Goal: Task Accomplishment & Management: Manage account settings

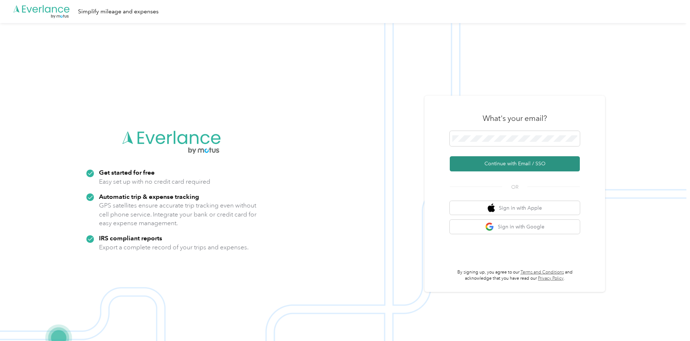
click at [520, 166] on button "Continue with Email / SSO" at bounding box center [515, 163] width 130 height 15
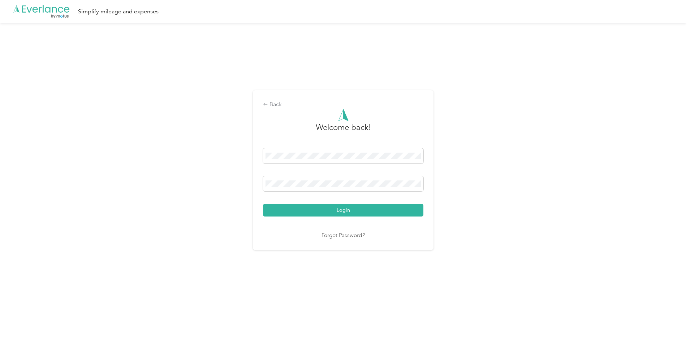
click at [206, 234] on div "Back Welcome back! Login Forgot Password?" at bounding box center [343, 173] width 687 height 301
click at [270, 209] on button "Login" at bounding box center [343, 210] width 160 height 13
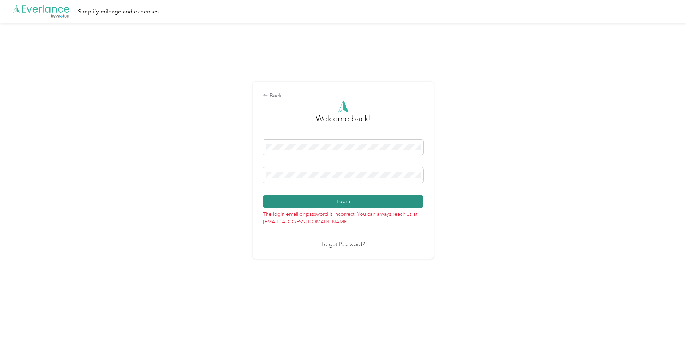
click at [321, 198] on button "Login" at bounding box center [343, 201] width 160 height 13
click at [252, 171] on div "Back Welcome back! Login The login email or password is incorrect. You can alwa…" at bounding box center [343, 173] width 687 height 301
click at [410, 205] on button "Login" at bounding box center [343, 201] width 160 height 13
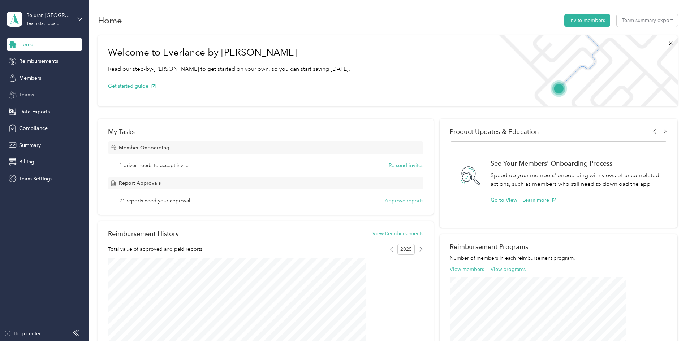
click at [24, 96] on span "Teams" at bounding box center [26, 95] width 15 height 8
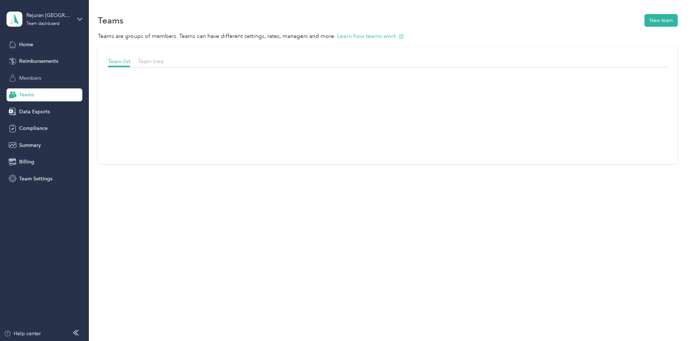
click at [34, 80] on span "Members" at bounding box center [30, 78] width 22 height 8
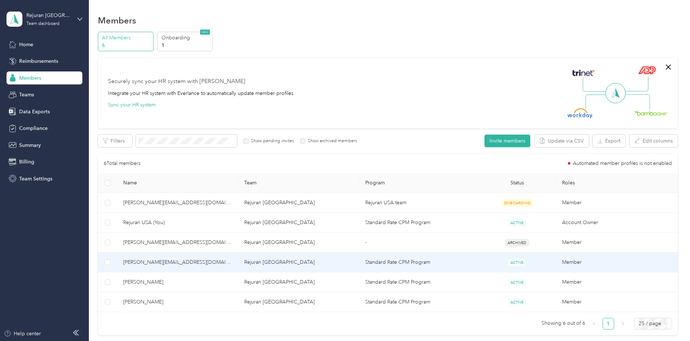
click at [186, 257] on td "[PERSON_NAME][EMAIL_ADDRESS][DOMAIN_NAME]" at bounding box center [177, 263] width 121 height 20
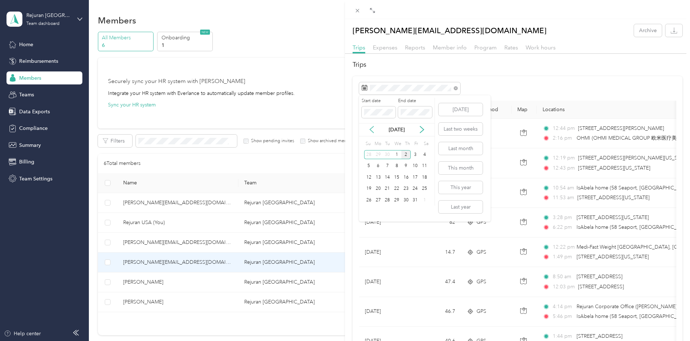
click at [371, 130] on icon at bounding box center [371, 129] width 7 height 7
click at [379, 153] on div "1" at bounding box center [378, 154] width 9 height 9
click at [388, 202] on div "30" at bounding box center [387, 200] width 9 height 9
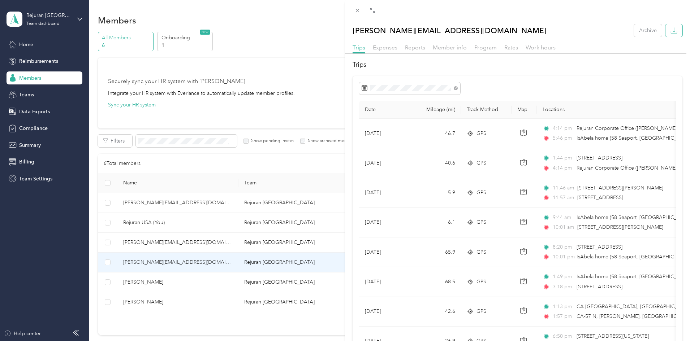
click at [671, 30] on icon "button" at bounding box center [674, 30] width 7 height 7
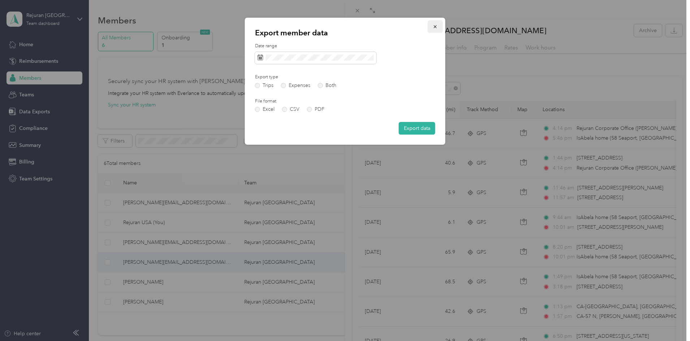
click at [436, 27] on icon "button" at bounding box center [435, 26] width 5 height 5
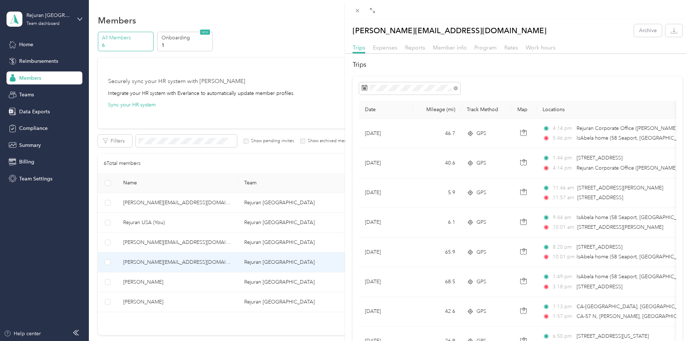
click at [385, 51] on div "Expenses" at bounding box center [385, 47] width 25 height 9
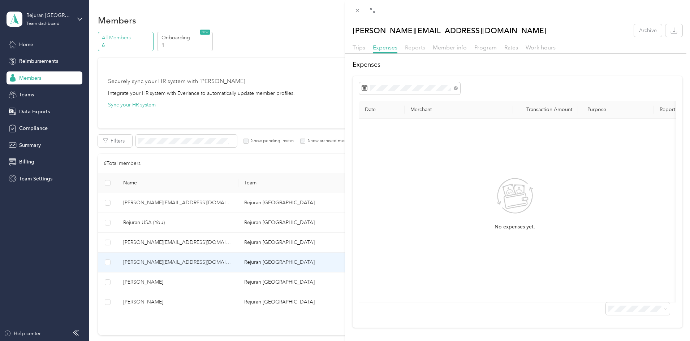
click at [412, 48] on span "Reports" at bounding box center [415, 47] width 20 height 7
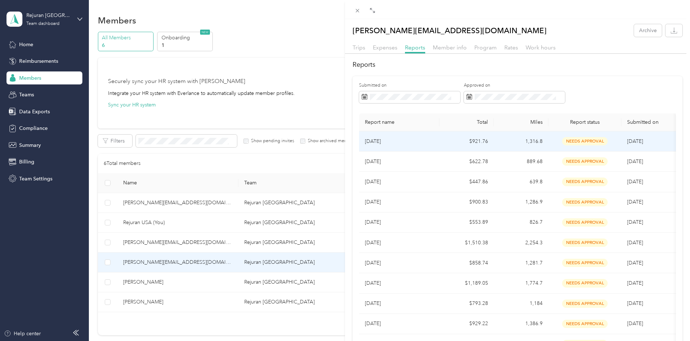
click at [466, 144] on td "$921.76" at bounding box center [466, 142] width 55 height 20
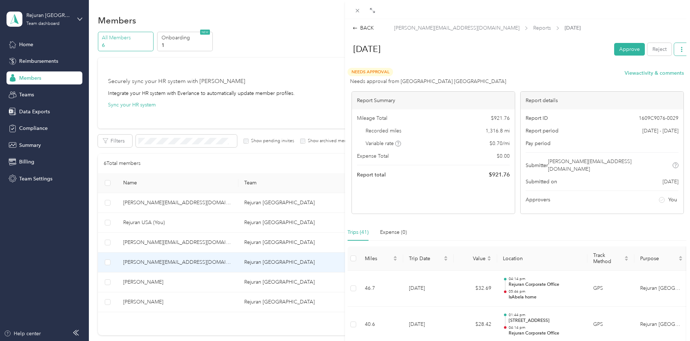
click at [679, 50] on icon "button" at bounding box center [681, 49] width 5 height 5
click at [641, 77] on icon at bounding box center [638, 75] width 5 height 5
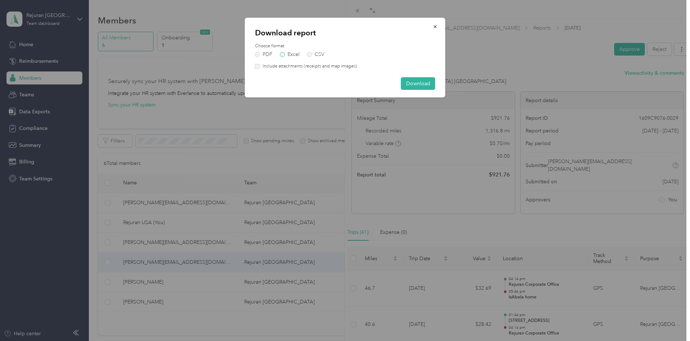
click at [281, 53] on label "Excel" at bounding box center [290, 54] width 20 height 5
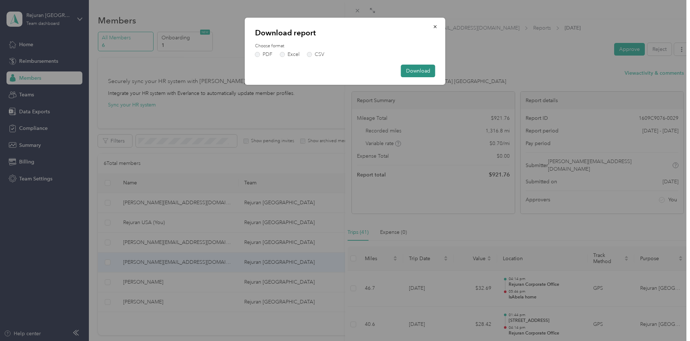
click at [412, 69] on button "Download" at bounding box center [418, 71] width 34 height 13
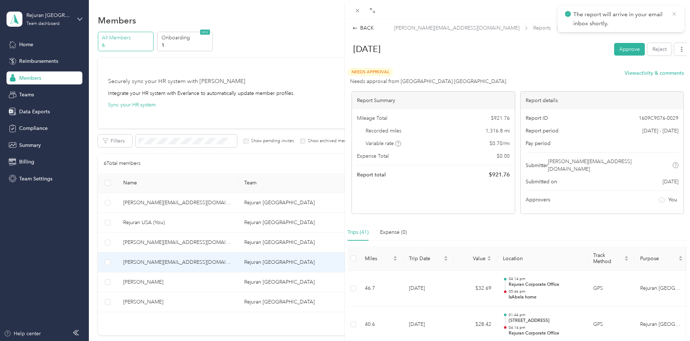
click at [673, 17] on icon at bounding box center [674, 14] width 6 height 7
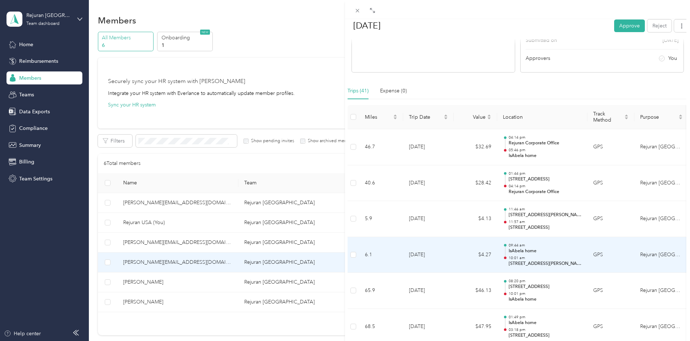
scroll to position [145, 0]
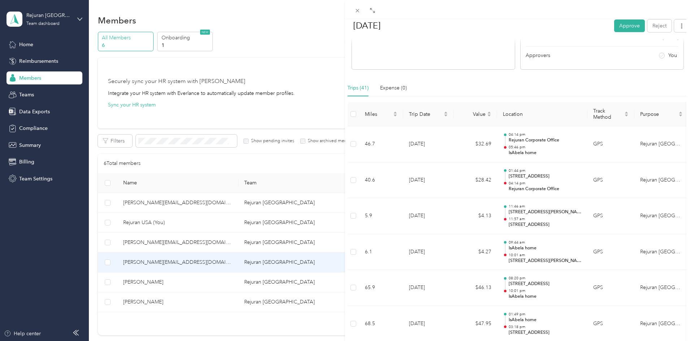
click at [37, 113] on div "BACK [PERSON_NAME][EMAIL_ADDRESS][DOMAIN_NAME] Reports [DATE] [DATE] Approve Re…" at bounding box center [345, 170] width 690 height 341
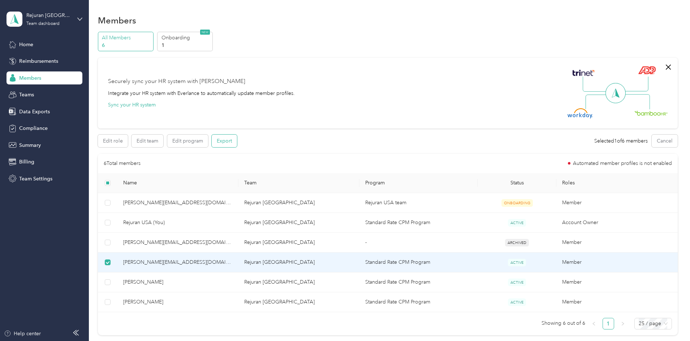
click at [237, 144] on button "Export" at bounding box center [224, 141] width 25 height 13
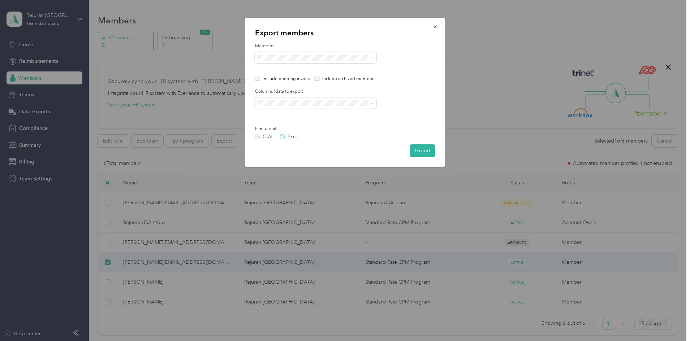
click at [284, 138] on label "Excel" at bounding box center [290, 136] width 20 height 5
click at [435, 30] on button "button" at bounding box center [435, 26] width 15 height 13
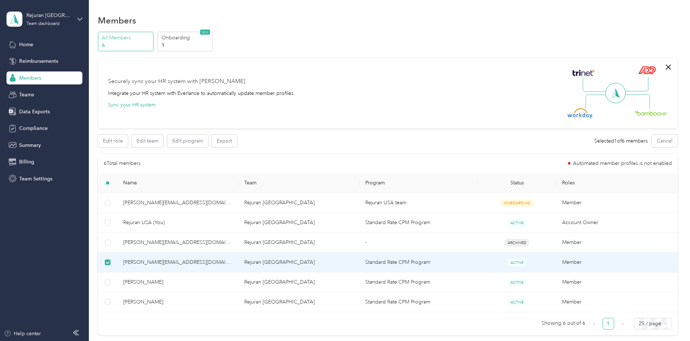
click at [655, 31] on section "Members All Members 6 Onboarding 1 NEW Securely sync your HR system with Everla…" at bounding box center [388, 177] width 580 height 329
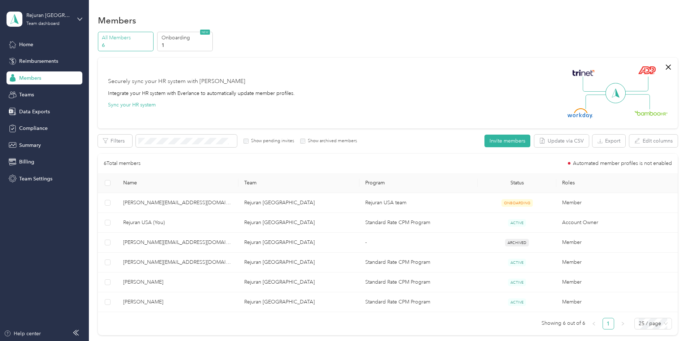
click at [120, 236] on div "All Members 6 Onboarding 1 NEW Securely sync your HR system with Everlance Inte…" at bounding box center [388, 187] width 580 height 310
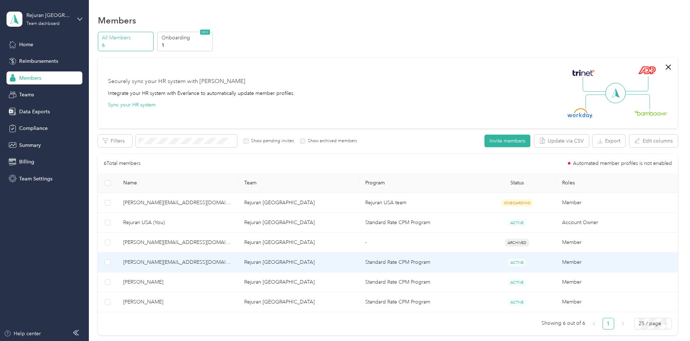
click at [283, 262] on td "Rejuran [GEOGRAPHIC_DATA]" at bounding box center [298, 263] width 121 height 20
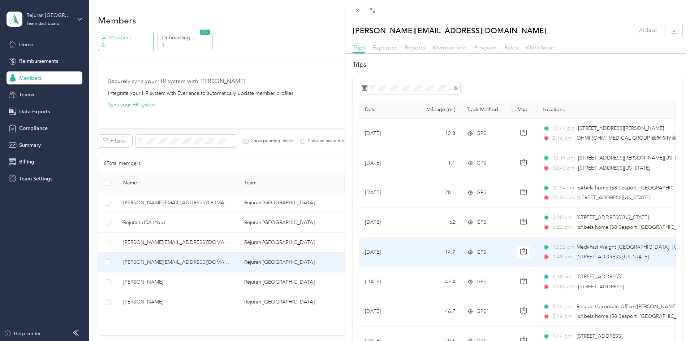
scroll to position [36, 0]
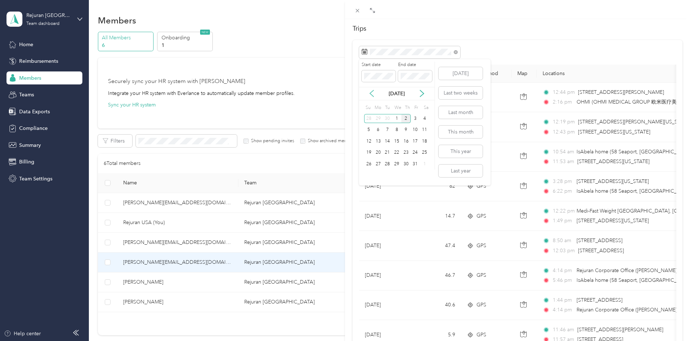
click at [370, 93] on icon at bounding box center [371, 93] width 7 height 7
click at [377, 119] on div "1" at bounding box center [378, 118] width 9 height 9
click at [388, 165] on div "30" at bounding box center [387, 164] width 9 height 9
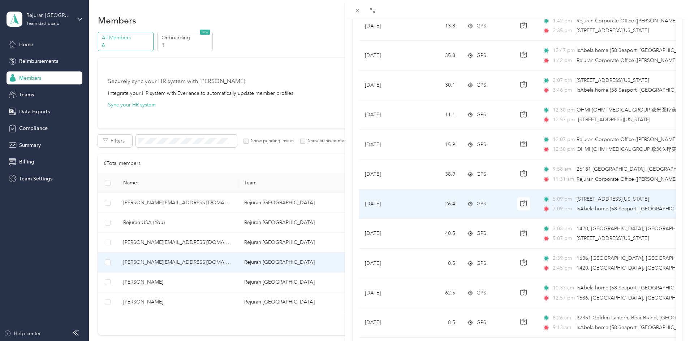
scroll to position [361, 0]
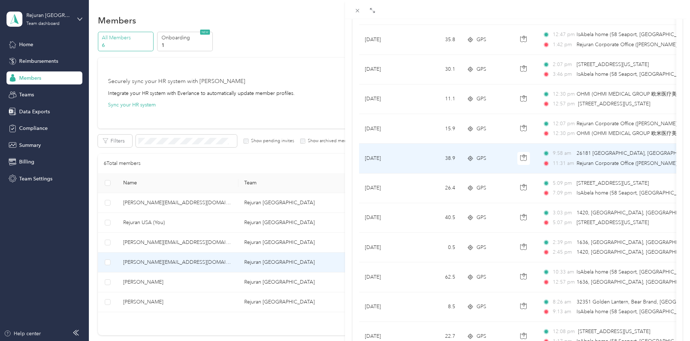
click at [612, 157] on span "26181 [GEOGRAPHIC_DATA], [GEOGRAPHIC_DATA], [GEOGRAPHIC_DATA], [GEOGRAPHIC_DATA]" at bounding box center [635, 154] width 117 height 8
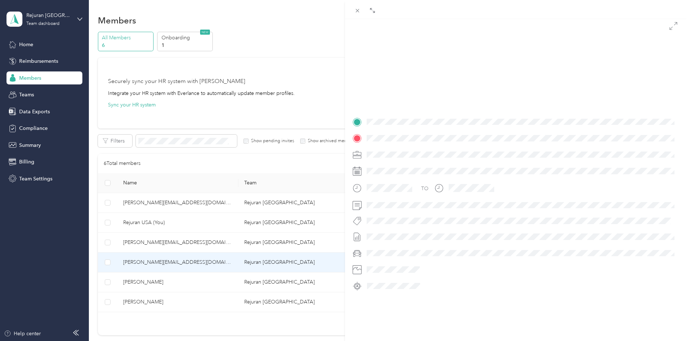
scroll to position [76, 0]
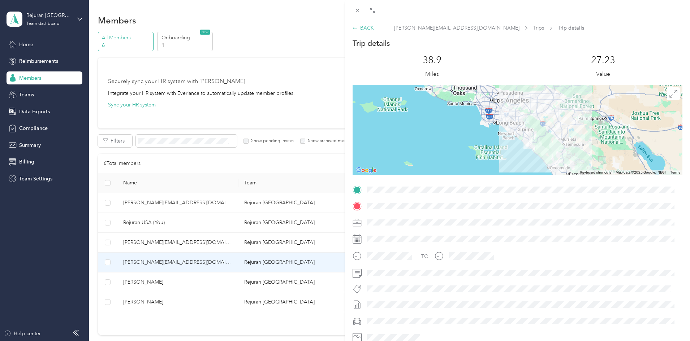
click at [355, 28] on icon at bounding box center [355, 28] width 5 height 5
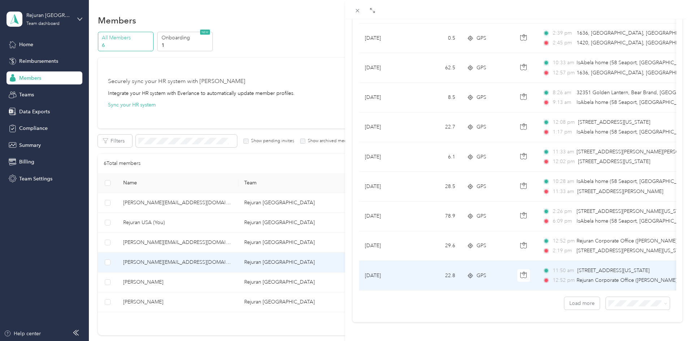
scroll to position [582, 0]
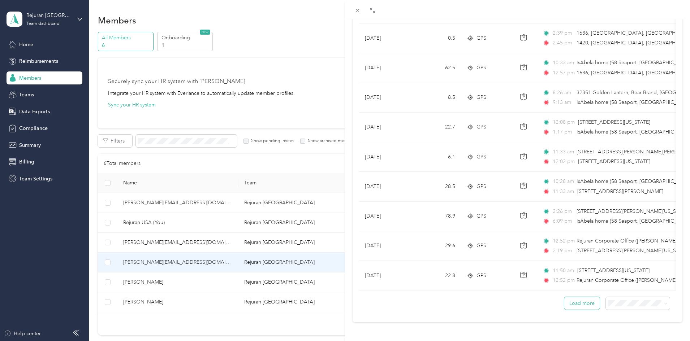
click at [585, 301] on button "Load more" at bounding box center [581, 303] width 35 height 13
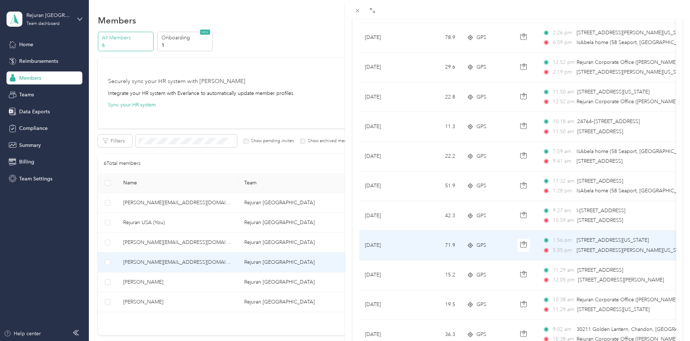
scroll to position [762, 0]
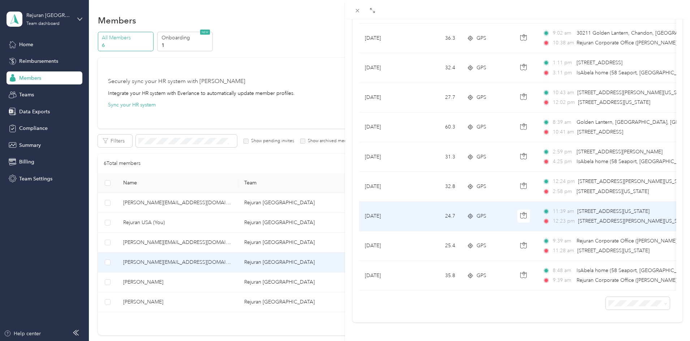
scroll to position [1057, 0]
